Goal: Task Accomplishment & Management: Complete application form

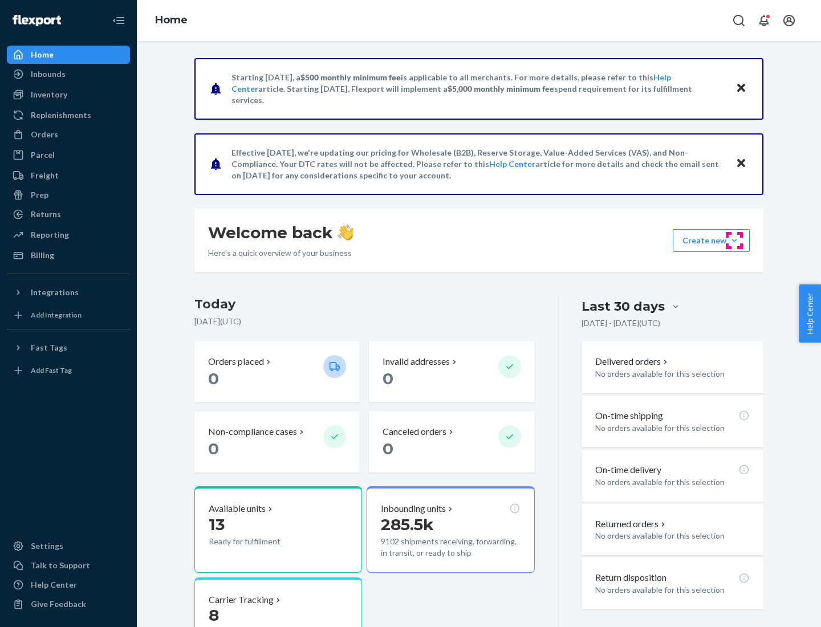
click at [734, 241] on button "Create new Create new inbound Create new order Create new product" at bounding box center [711, 240] width 77 height 23
click at [68, 74] on div "Inbounds" at bounding box center [68, 74] width 121 height 16
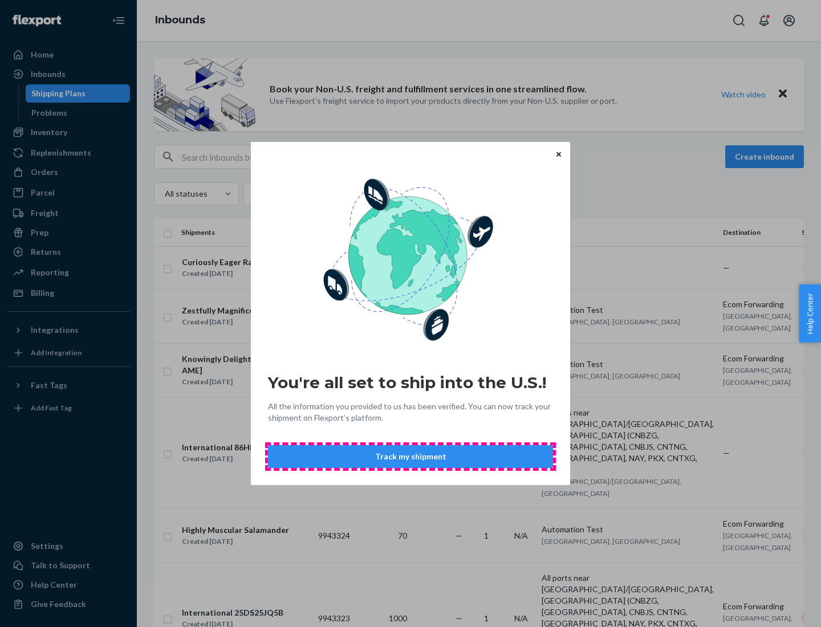
click at [410, 457] on button "Track my shipment" at bounding box center [410, 456] width 285 height 23
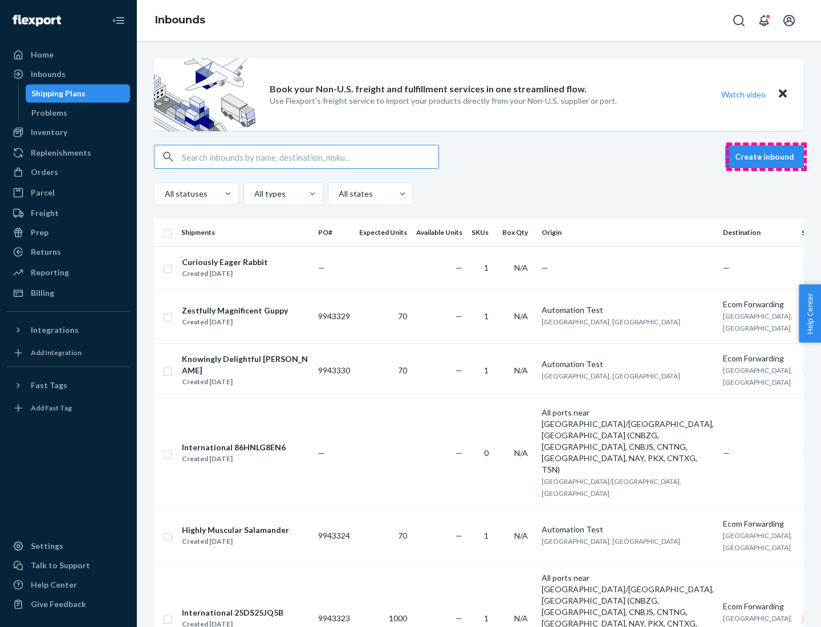
click at [766, 157] on button "Create inbound" at bounding box center [764, 156] width 79 height 23
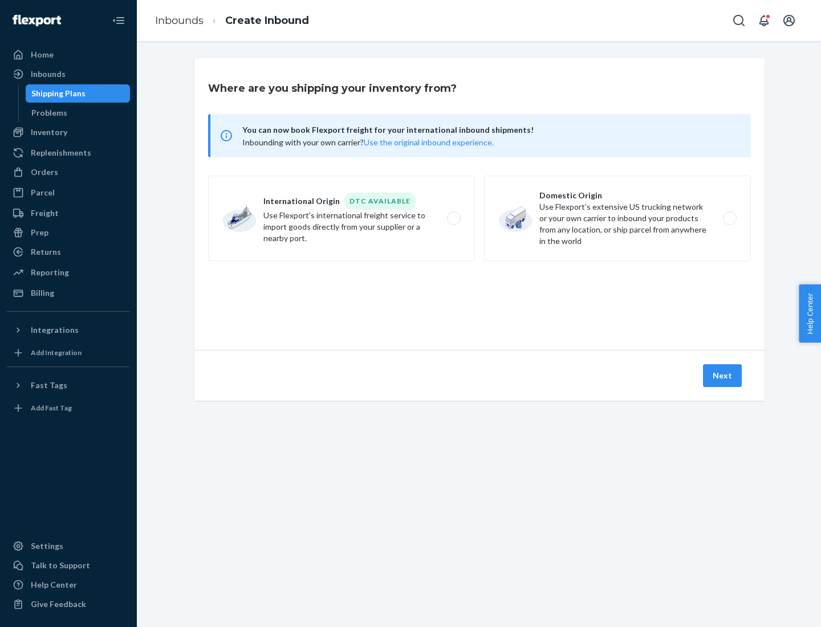
click at [341, 218] on label "International Origin DTC Available Use Flexport's international freight service…" at bounding box center [341, 219] width 267 height 86
click at [453, 218] on input "International Origin DTC Available Use Flexport's international freight service…" at bounding box center [456, 218] width 7 height 7
radio input "true"
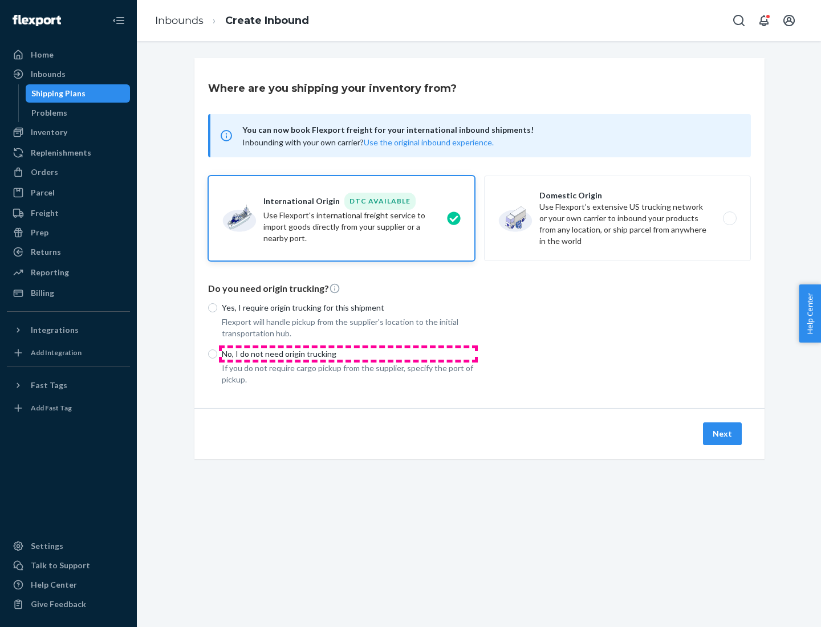
click at [348, 353] on p "No, I do not need origin trucking" at bounding box center [348, 353] width 253 height 11
click at [217, 353] on input "No, I do not need origin trucking" at bounding box center [212, 353] width 9 height 9
radio input "true"
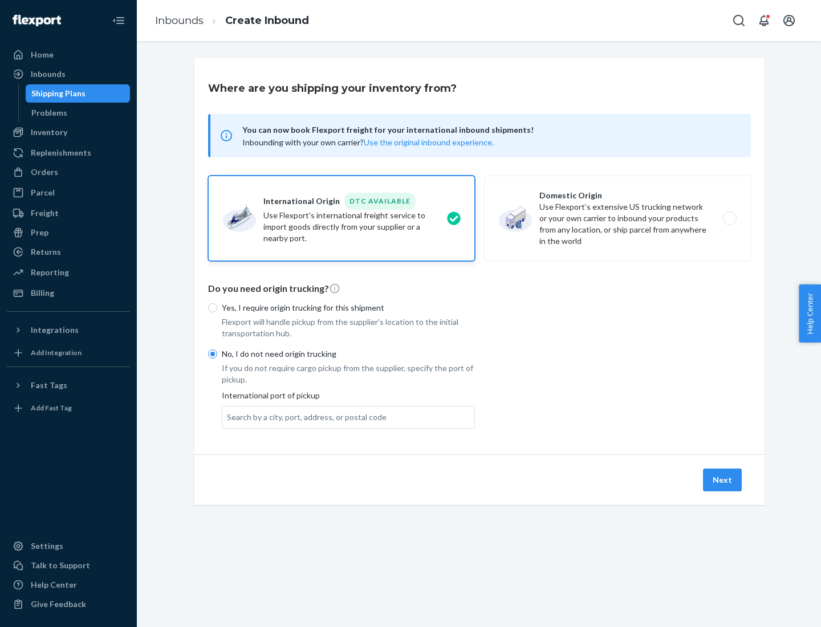
click at [304, 417] on div "Search by a city, port, address, or postal code" at bounding box center [307, 417] width 160 height 11
click at [228, 417] on input "Search by a city, port, address, or postal code" at bounding box center [227, 417] width 1 height 11
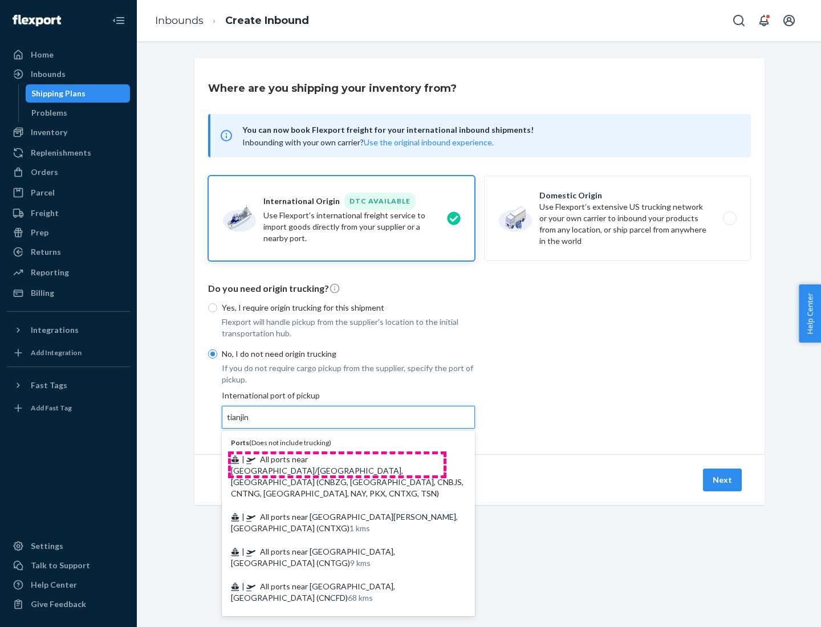
click at [337, 459] on span "| All ports near [GEOGRAPHIC_DATA]/[GEOGRAPHIC_DATA], [GEOGRAPHIC_DATA] (CNBZG,…" at bounding box center [347, 476] width 233 height 44
click at [250, 423] on input "tianjin" at bounding box center [238, 417] width 23 height 11
type input "All ports near [GEOGRAPHIC_DATA]/[GEOGRAPHIC_DATA], [GEOGRAPHIC_DATA] (CNBZG, […"
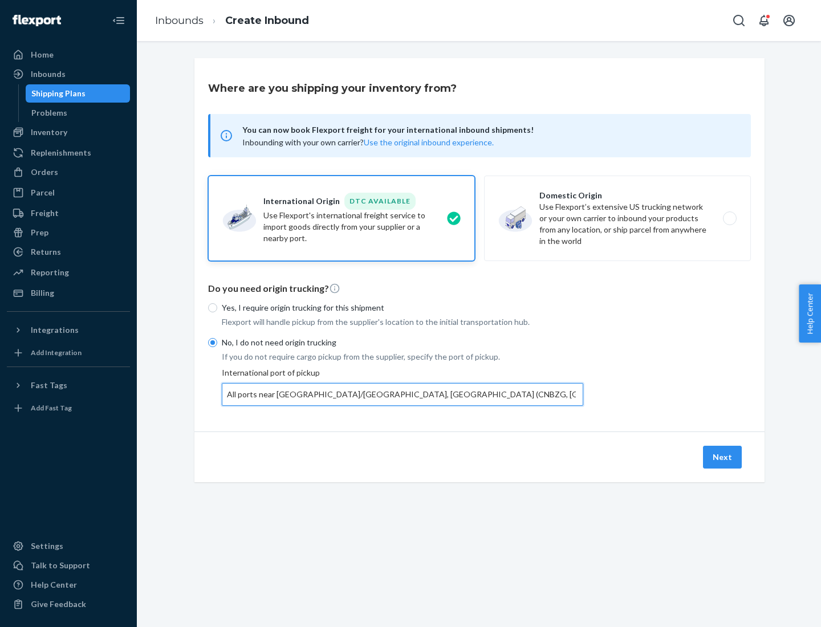
click at [723, 457] on button "Next" at bounding box center [722, 457] width 39 height 23
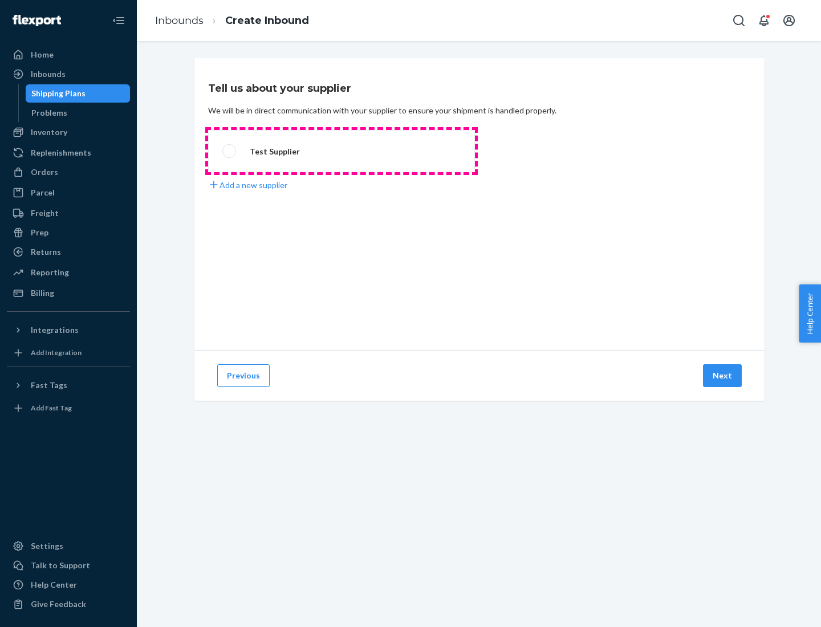
click at [341, 151] on label "Test Supplier" at bounding box center [341, 151] width 267 height 42
click at [230, 151] on input "Test Supplier" at bounding box center [225, 151] width 7 height 7
radio input "true"
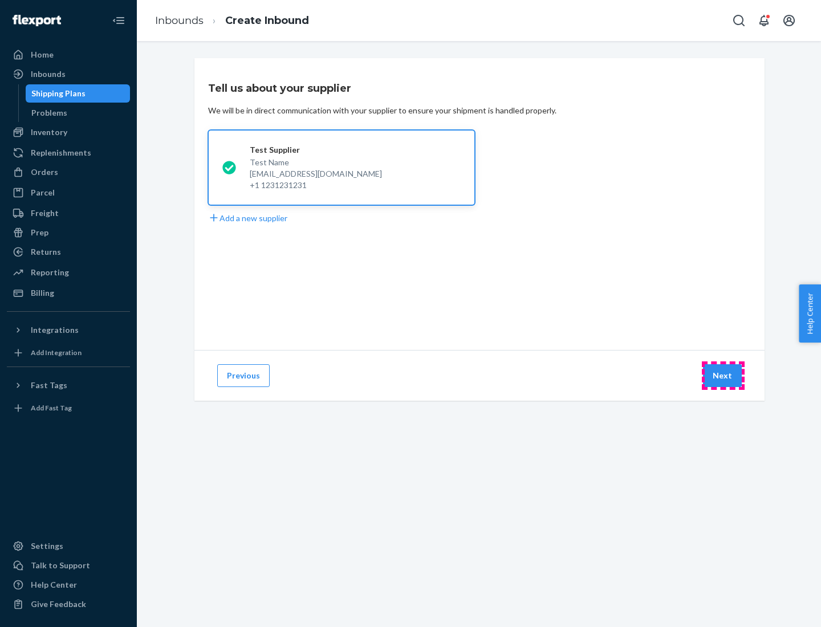
click at [723, 376] on button "Next" at bounding box center [722, 375] width 39 height 23
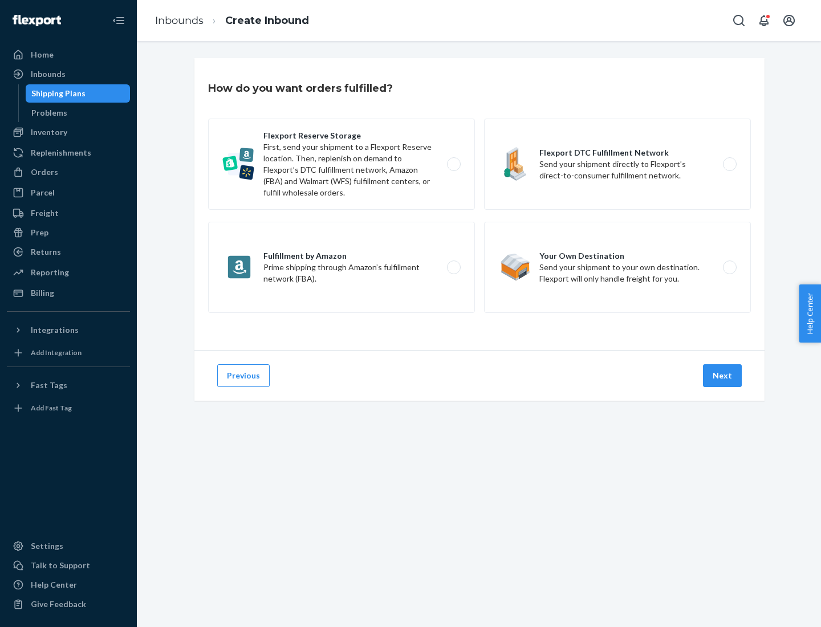
click at [341, 164] on label "Flexport Reserve Storage First, send your shipment to a Flexport Reserve locati…" at bounding box center [341, 164] width 267 height 91
click at [453, 164] on input "Flexport Reserve Storage First, send your shipment to a Flexport Reserve locati…" at bounding box center [456, 164] width 7 height 7
radio input "true"
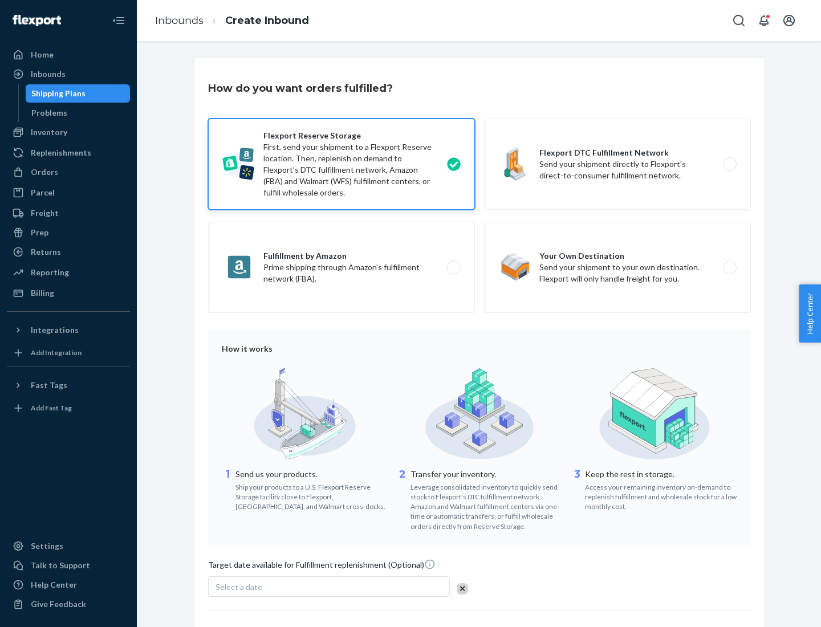
scroll to position [93, 0]
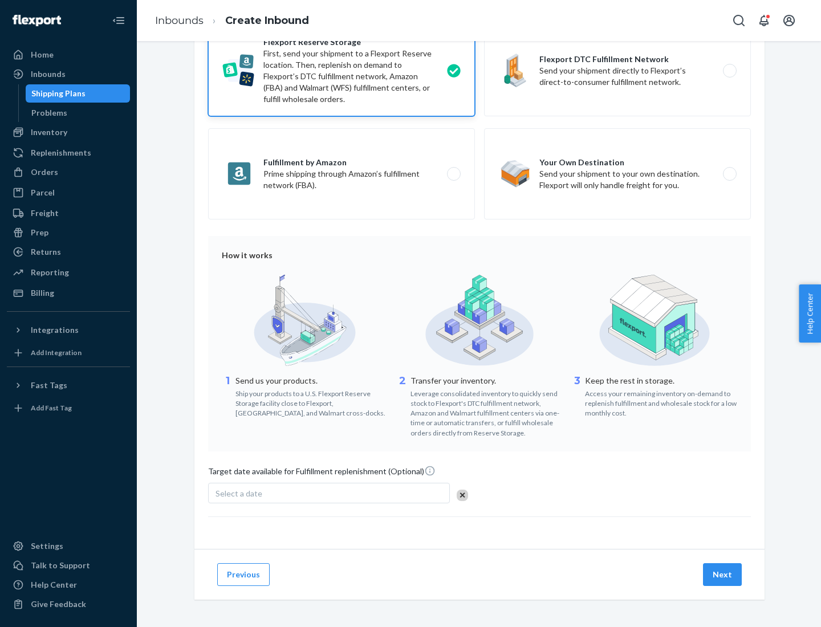
click at [723, 574] on button "Next" at bounding box center [722, 574] width 39 height 23
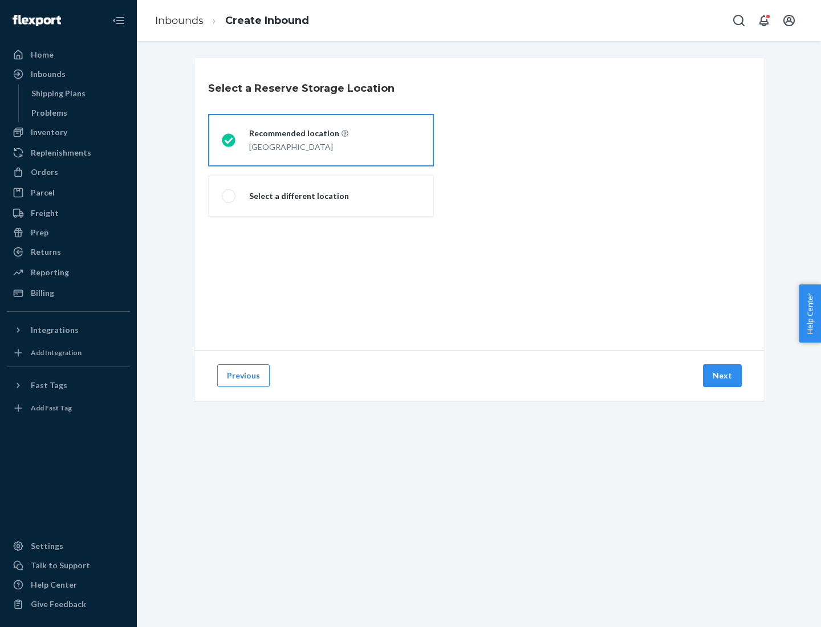
click at [321, 140] on div "[GEOGRAPHIC_DATA]" at bounding box center [298, 146] width 99 height 14
click at [229, 140] on input "Recommended location [GEOGRAPHIC_DATA]" at bounding box center [225, 140] width 7 height 7
click at [723, 376] on button "Next" at bounding box center [722, 375] width 39 height 23
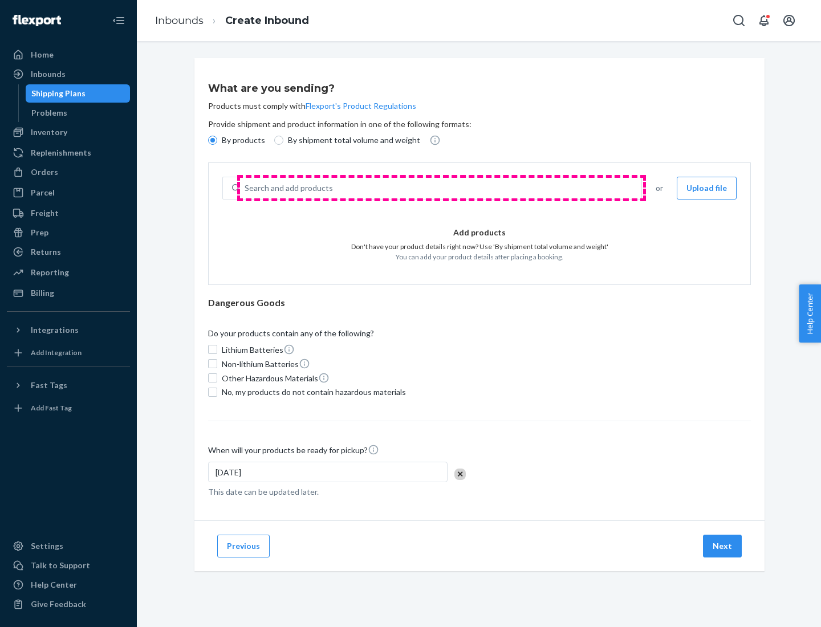
click at [441, 188] on div "Search and add products" at bounding box center [440, 188] width 401 height 21
click at [246, 188] on input "Search and add products" at bounding box center [245, 187] width 1 height 11
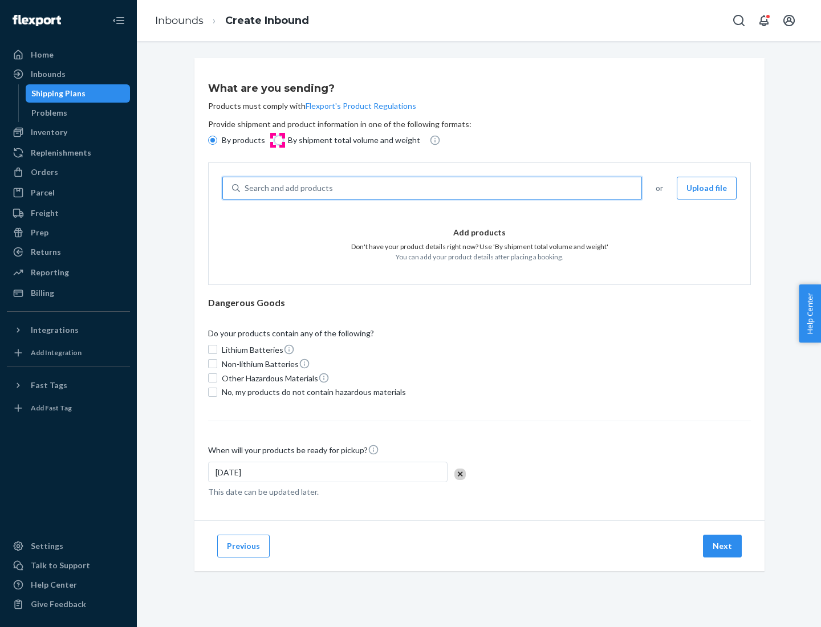
click at [277, 140] on input "By shipment total volume and weight" at bounding box center [278, 140] width 9 height 9
radio input "true"
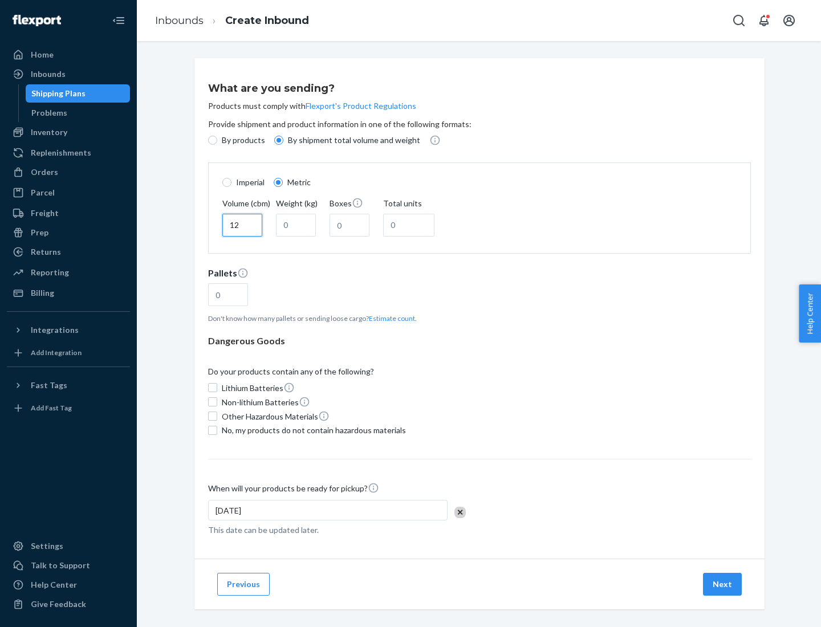
type input "12"
type input "22"
type input "222"
type input "121"
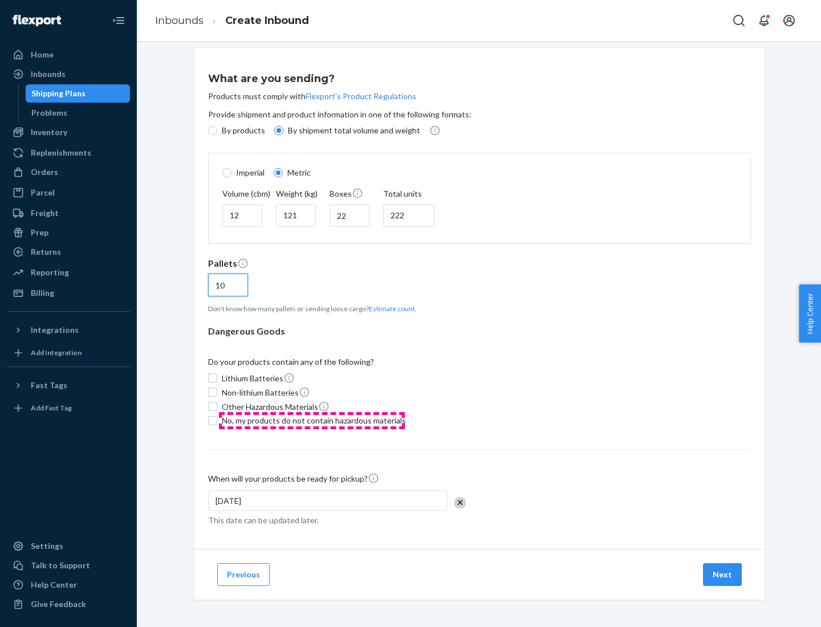
type input "10"
click at [312, 420] on span "No, my products do not contain hazardous materials" at bounding box center [314, 420] width 184 height 11
click at [217, 420] on input "No, my products do not contain hazardous materials" at bounding box center [212, 420] width 9 height 9
checkbox input "true"
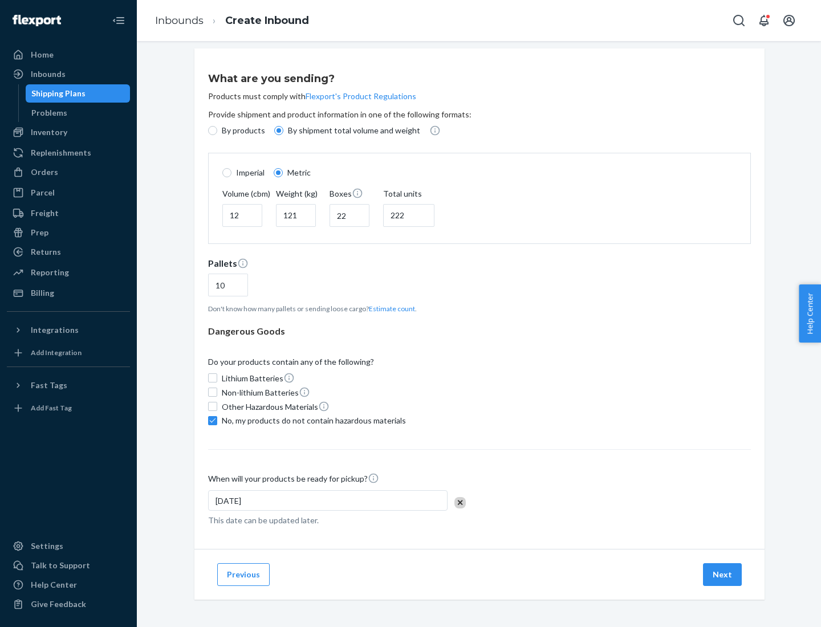
click at [723, 574] on button "Next" at bounding box center [722, 574] width 39 height 23
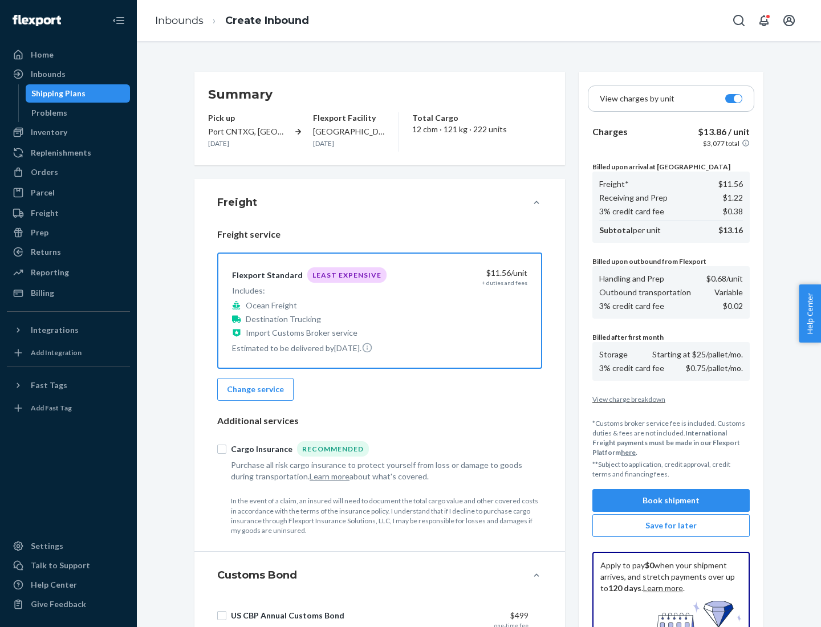
scroll to position [166, 0]
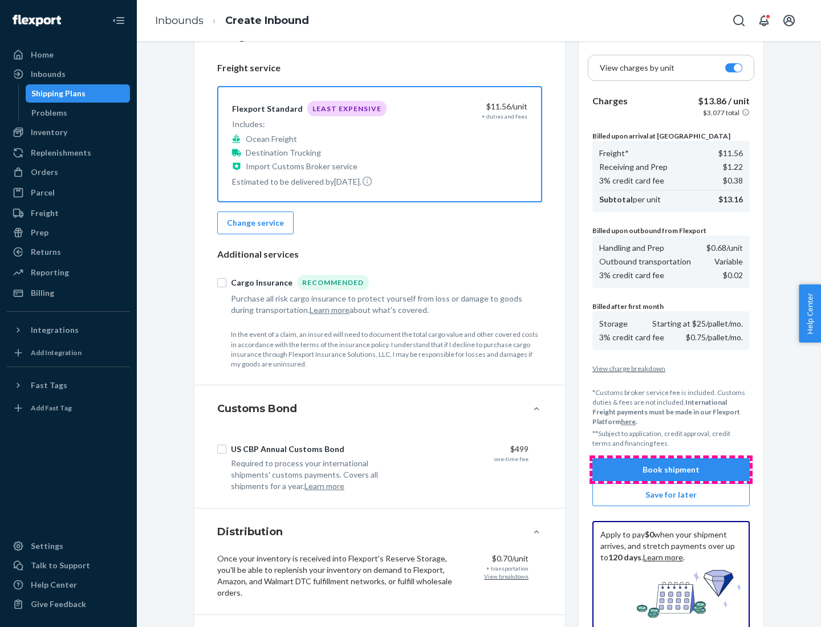
click at [671, 470] on button "Book shipment" at bounding box center [670, 469] width 157 height 23
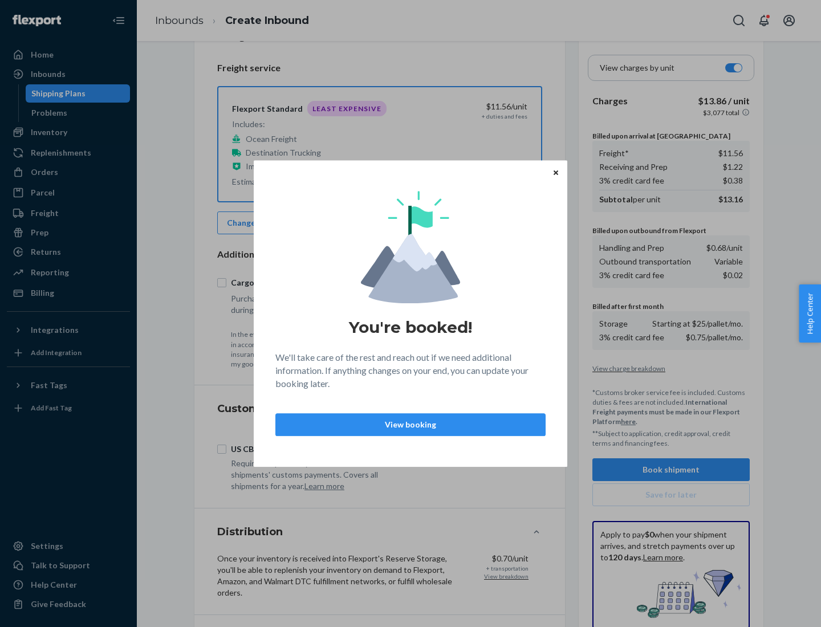
click at [410, 424] on p "View booking" at bounding box center [410, 424] width 251 height 11
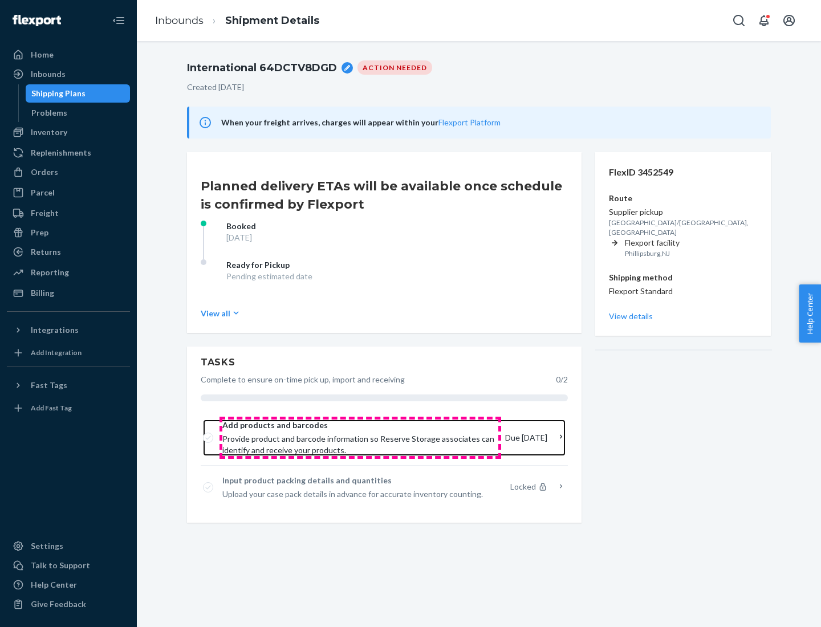
click at [360, 438] on span "Provide product and barcode information so Reserve Storage associates can ident…" at bounding box center [359, 444] width 274 height 23
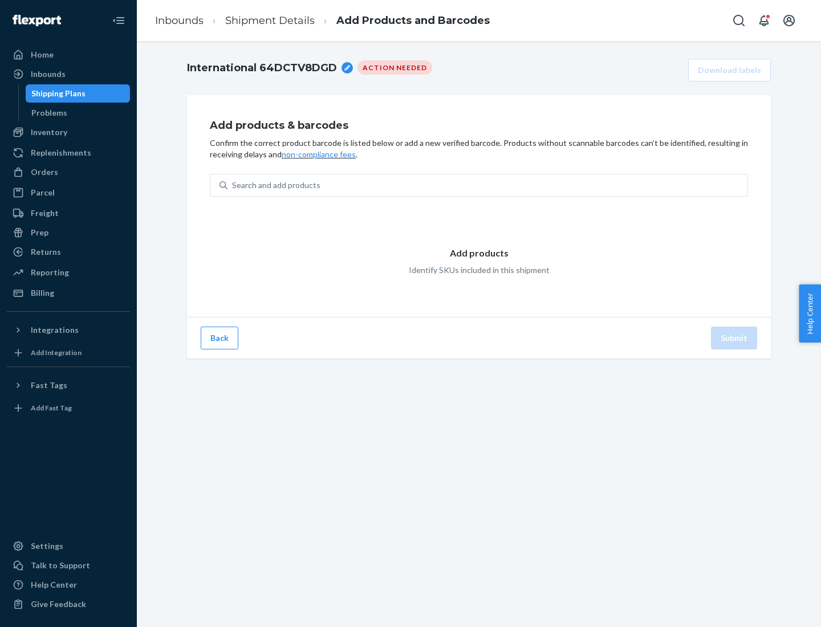
click at [487, 185] on div "Search and add products" at bounding box center [487, 185] width 520 height 21
click at [233, 185] on input "Search and add products" at bounding box center [232, 185] width 1 height 11
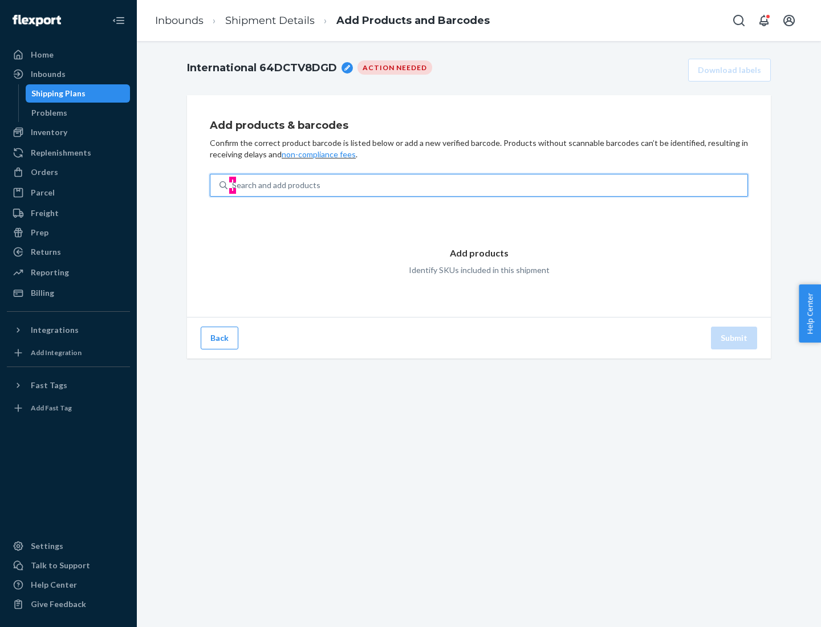
type input "test"
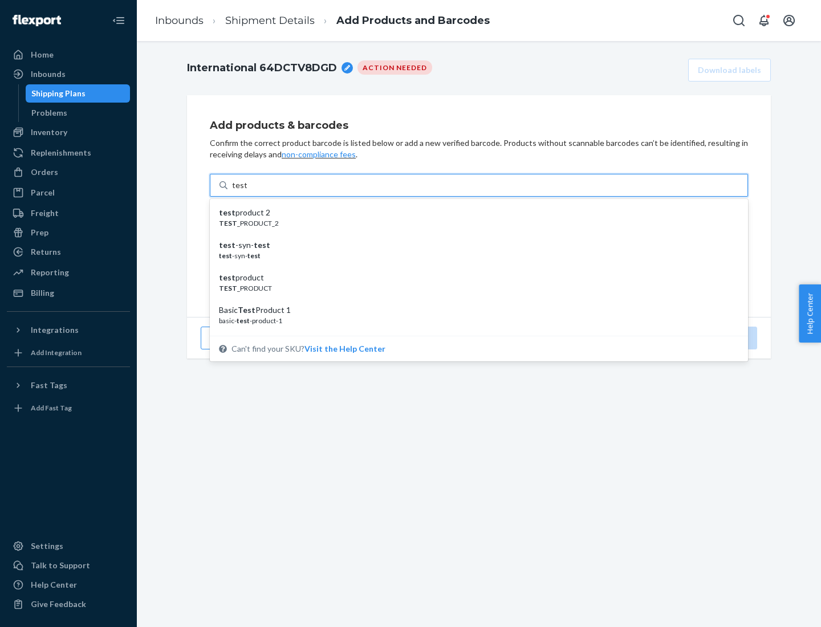
scroll to position [43, 0]
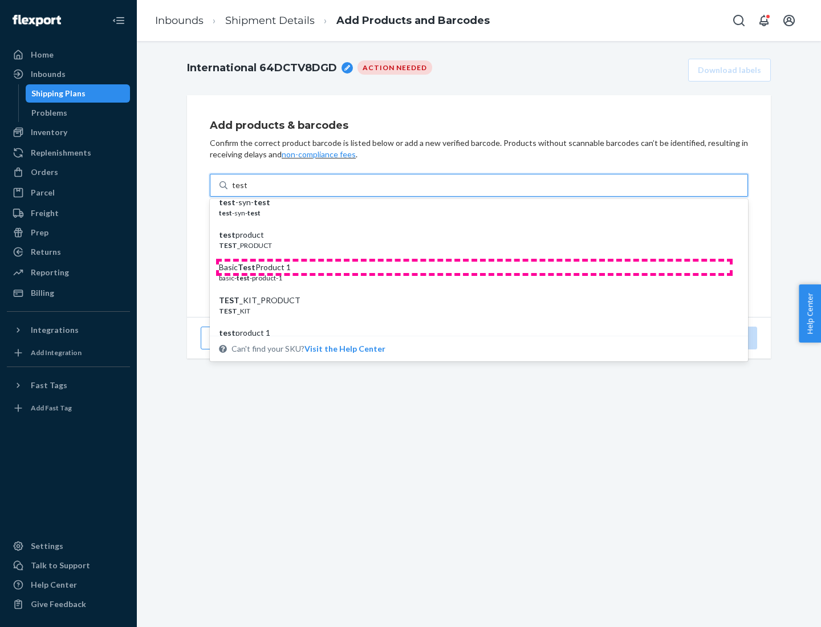
click at [474, 267] on div "Basic Test Product 1" at bounding box center [474, 267] width 511 height 11
click at [247, 191] on input "test" at bounding box center [239, 185] width 15 height 11
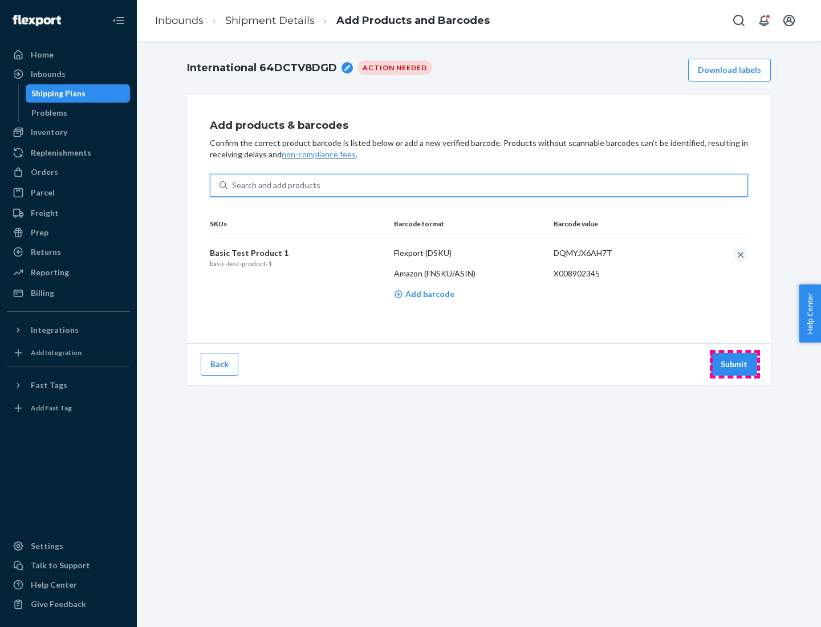
click at [734, 364] on button "Submit" at bounding box center [734, 364] width 46 height 23
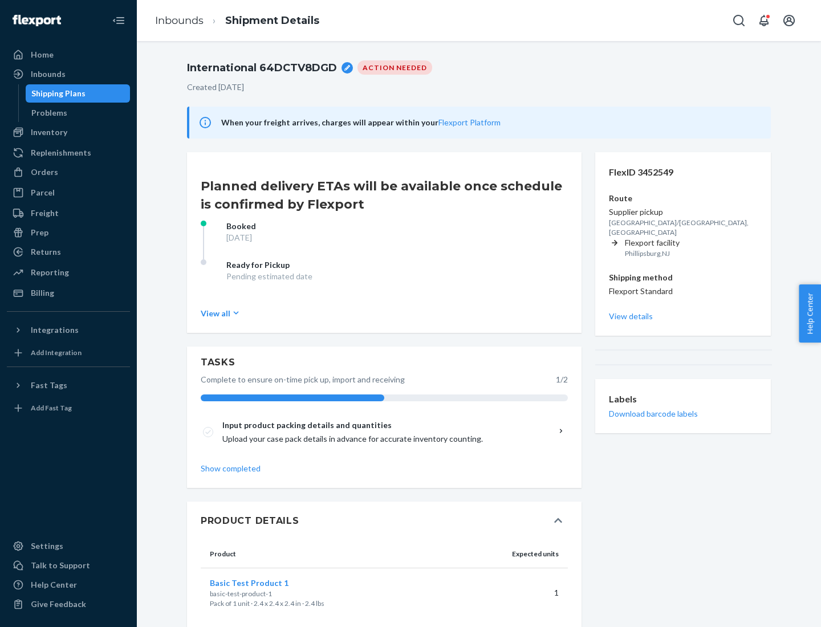
scroll to position [20, 0]
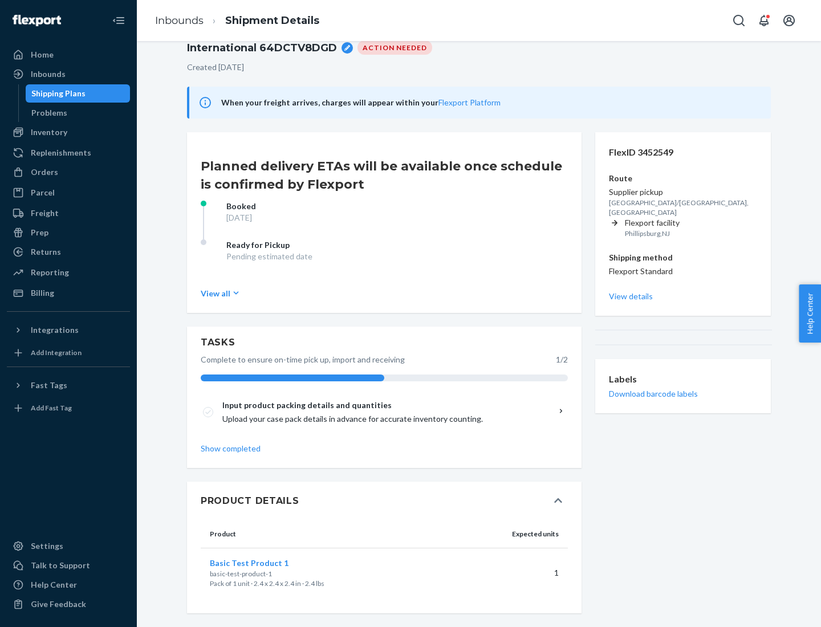
click at [267, 563] on span "Basic Test Product 1" at bounding box center [249, 563] width 79 height 10
